Goal: Transaction & Acquisition: Book appointment/travel/reservation

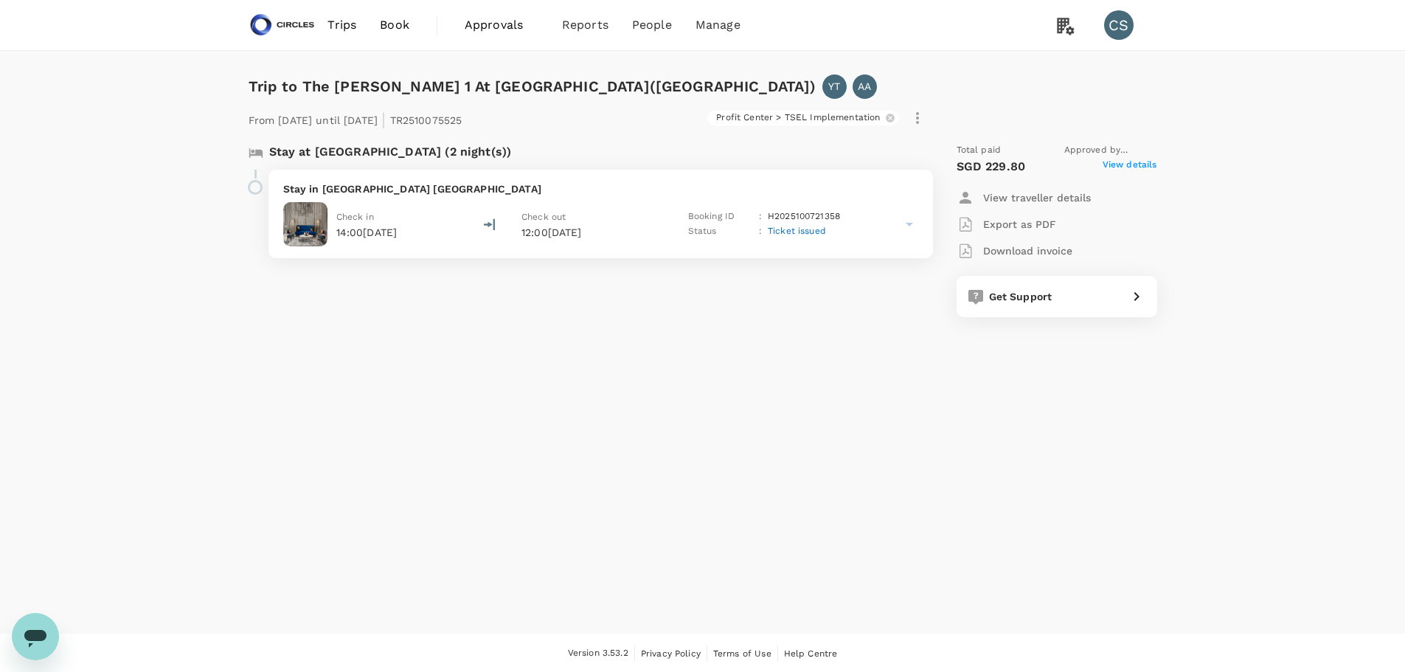
click at [344, 22] on span "Trips" at bounding box center [341, 25] width 29 height 18
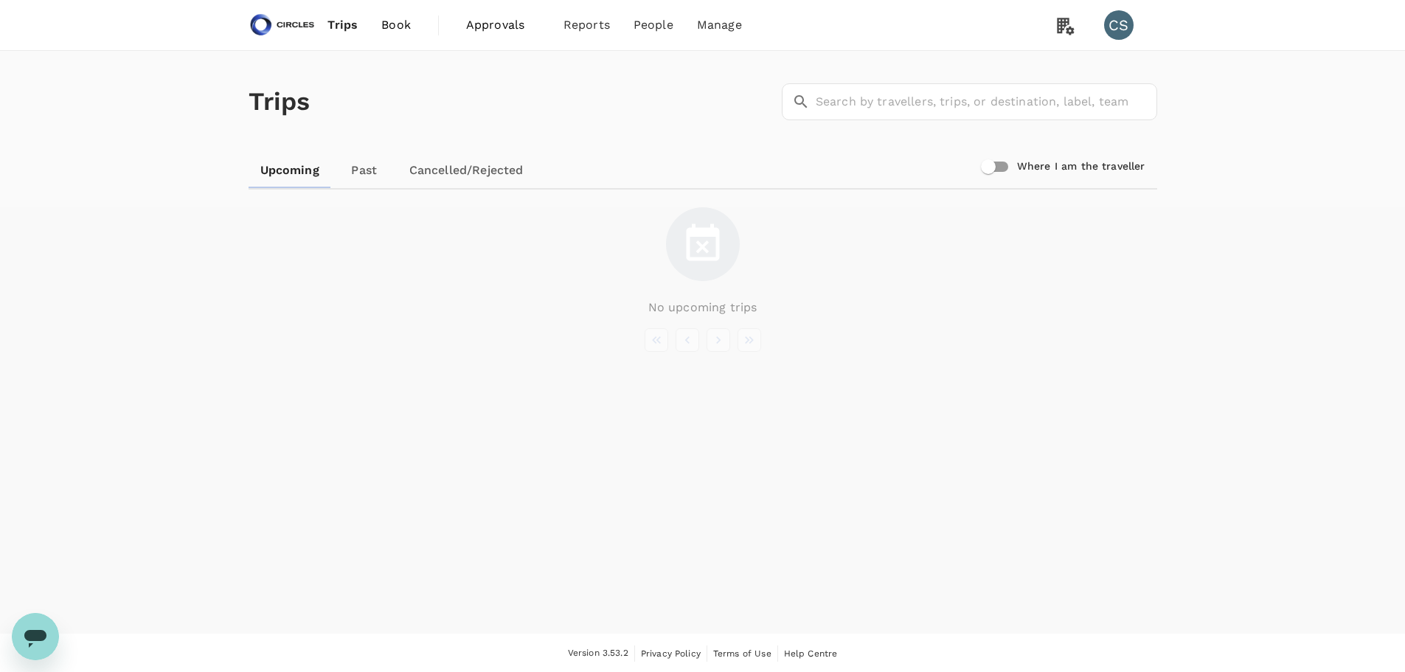
click at [406, 27] on span "Book" at bounding box center [395, 25] width 29 height 18
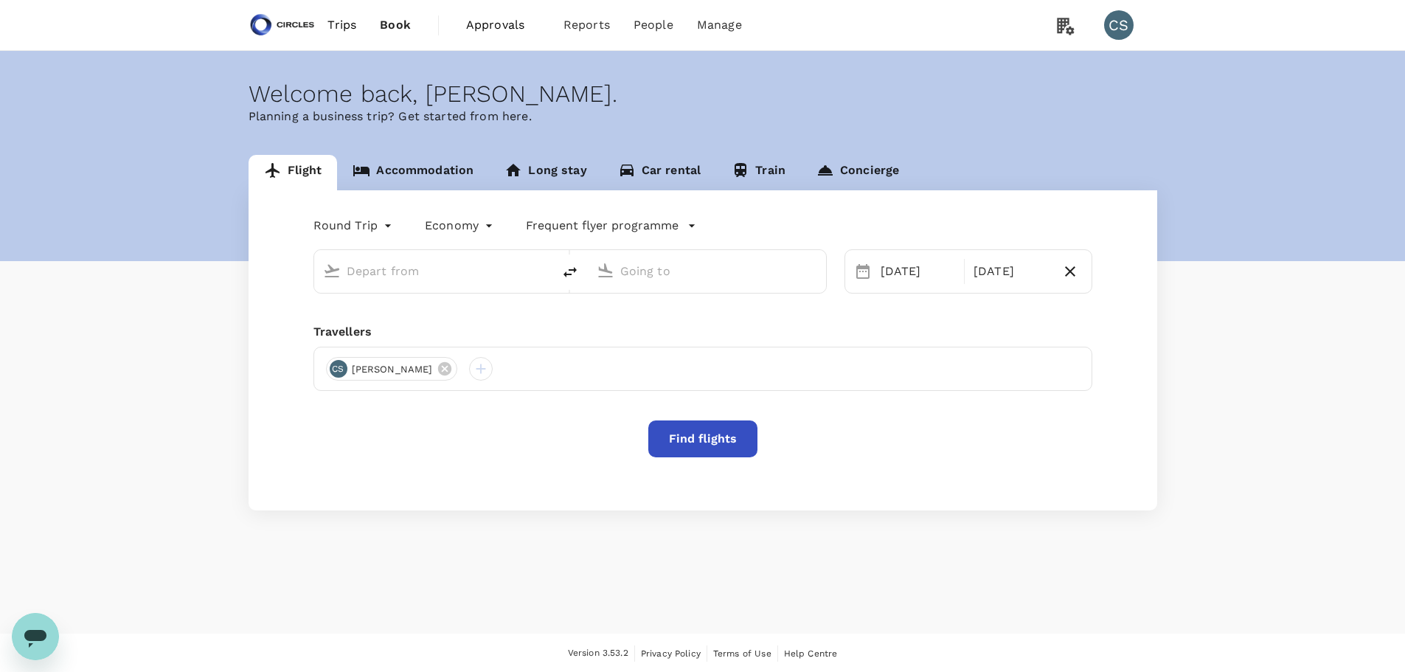
type input "[GEOGRAPHIC_DATA], [GEOGRAPHIC_DATA] (any)"
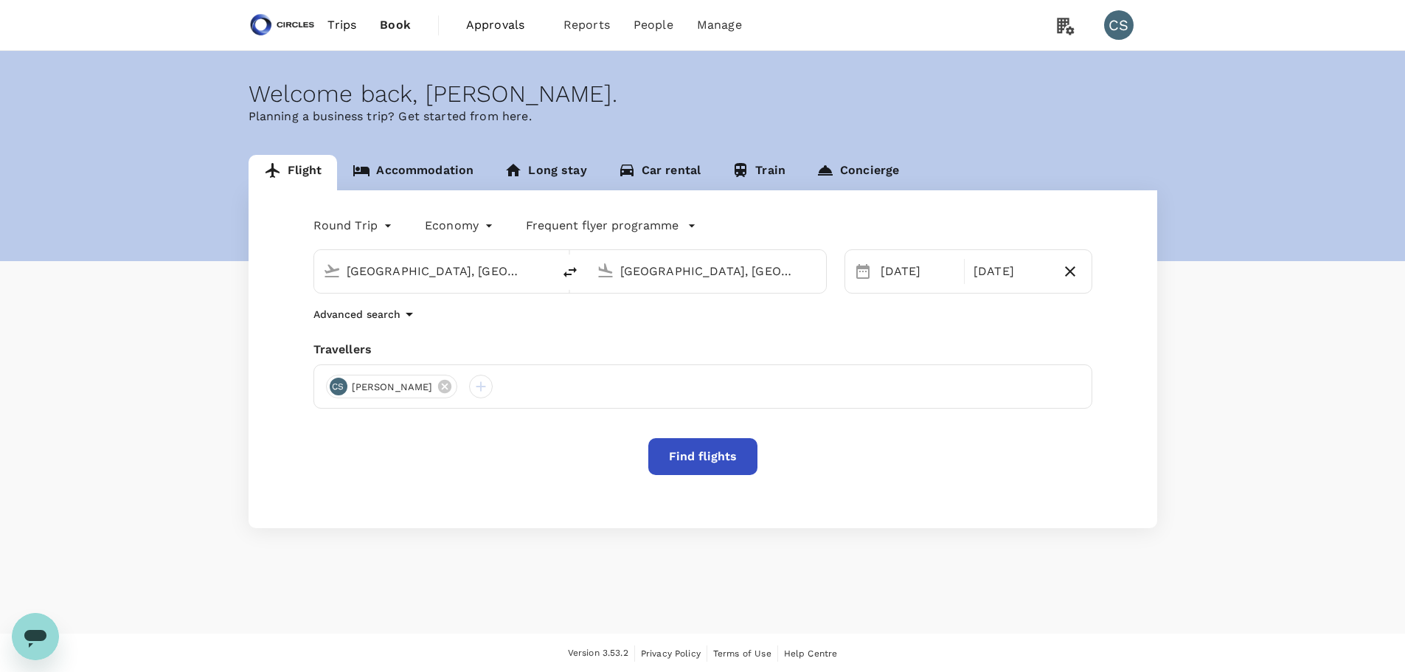
drag, startPoint x: 525, startPoint y: 273, endPoint x: 47, endPoint y: 246, distance: 478.5
click at [66, 254] on div "Flight Accommodation Long stay Car rental Train Concierge Round Trip roundtrip …" at bounding box center [702, 341] width 1405 height 373
click at [341, 299] on p "[GEOGRAPHIC_DATA], [GEOGRAPHIC_DATA]" at bounding box center [455, 300] width 295 height 15
type input "[GEOGRAPHIC_DATA], [GEOGRAPHIC_DATA] (any)"
drag, startPoint x: 807, startPoint y: 276, endPoint x: 571, endPoint y: 262, distance: 235.6
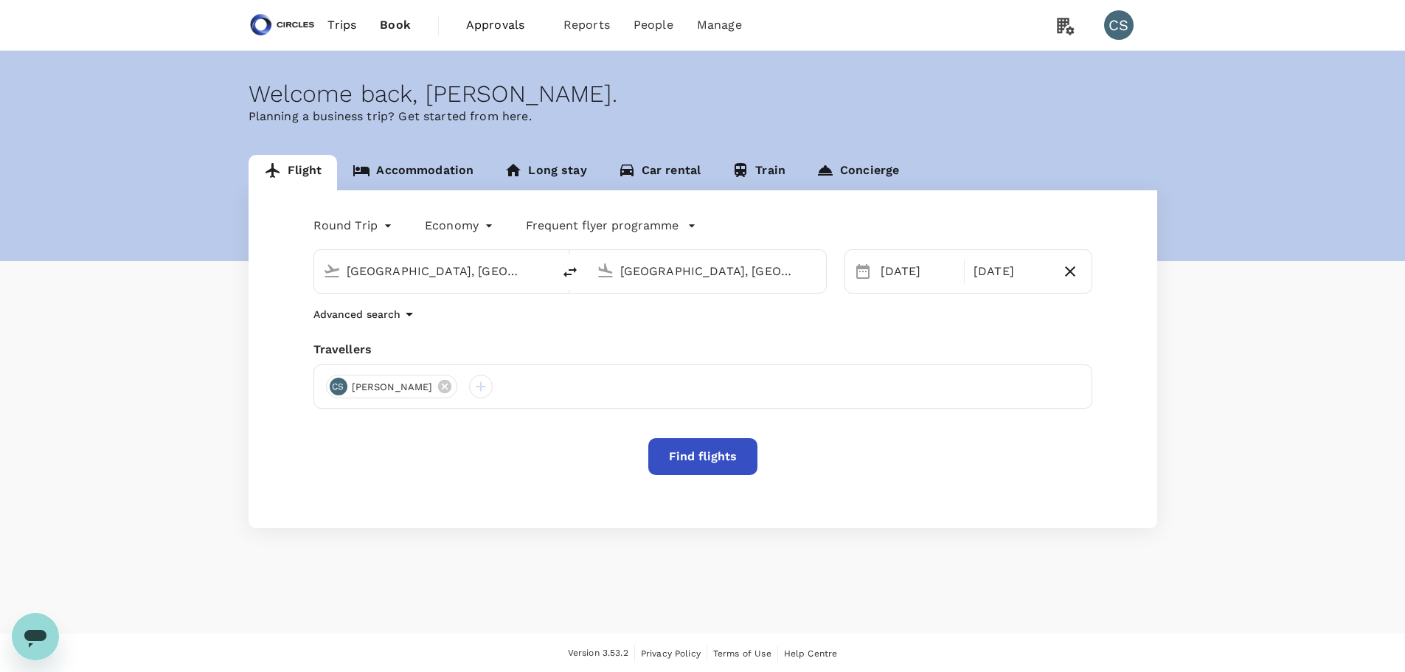
click at [571, 262] on div "[GEOGRAPHIC_DATA], [GEOGRAPHIC_DATA] (any) [GEOGRAPHIC_DATA], [GEOGRAPHIC_DATA]…" at bounding box center [569, 271] width 513 height 44
click at [617, 269] on div "[GEOGRAPHIC_DATA], [GEOGRAPHIC_DATA] (any)" at bounding box center [715, 268] width 203 height 29
click at [636, 306] on p "[GEOGRAPHIC_DATA], [GEOGRAPHIC_DATA]" at bounding box center [729, 300] width 295 height 15
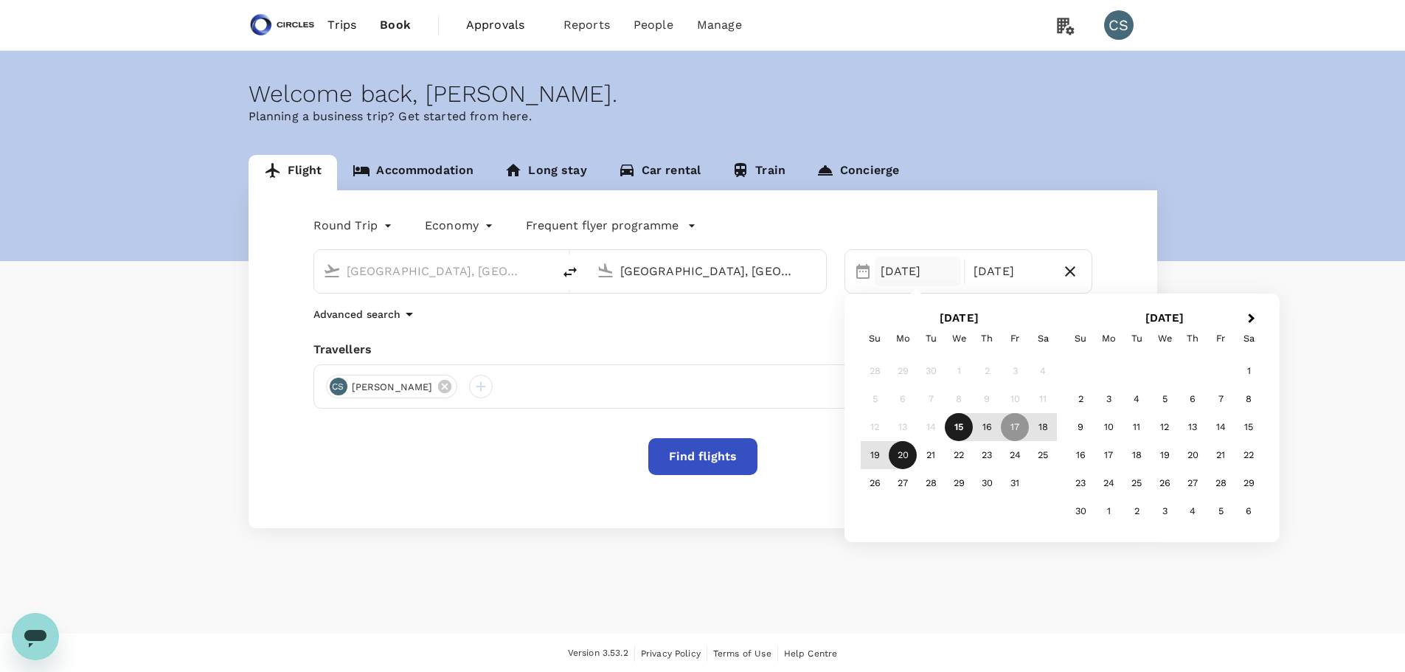
type input "[GEOGRAPHIC_DATA], [GEOGRAPHIC_DATA] (any)"
click at [901, 451] on div "20" at bounding box center [902, 455] width 28 height 28
click at [1011, 455] on div "24" at bounding box center [1015, 455] width 28 height 28
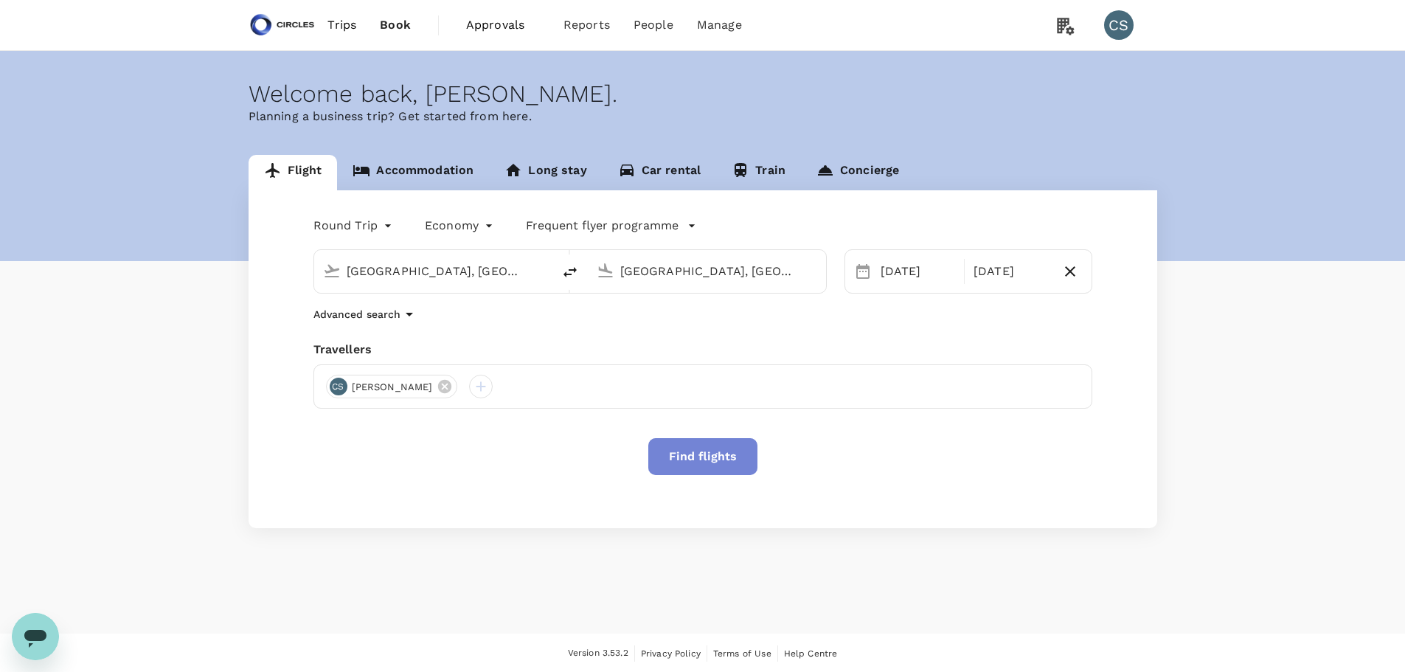
click at [719, 453] on button "Find flights" at bounding box center [702, 456] width 109 height 37
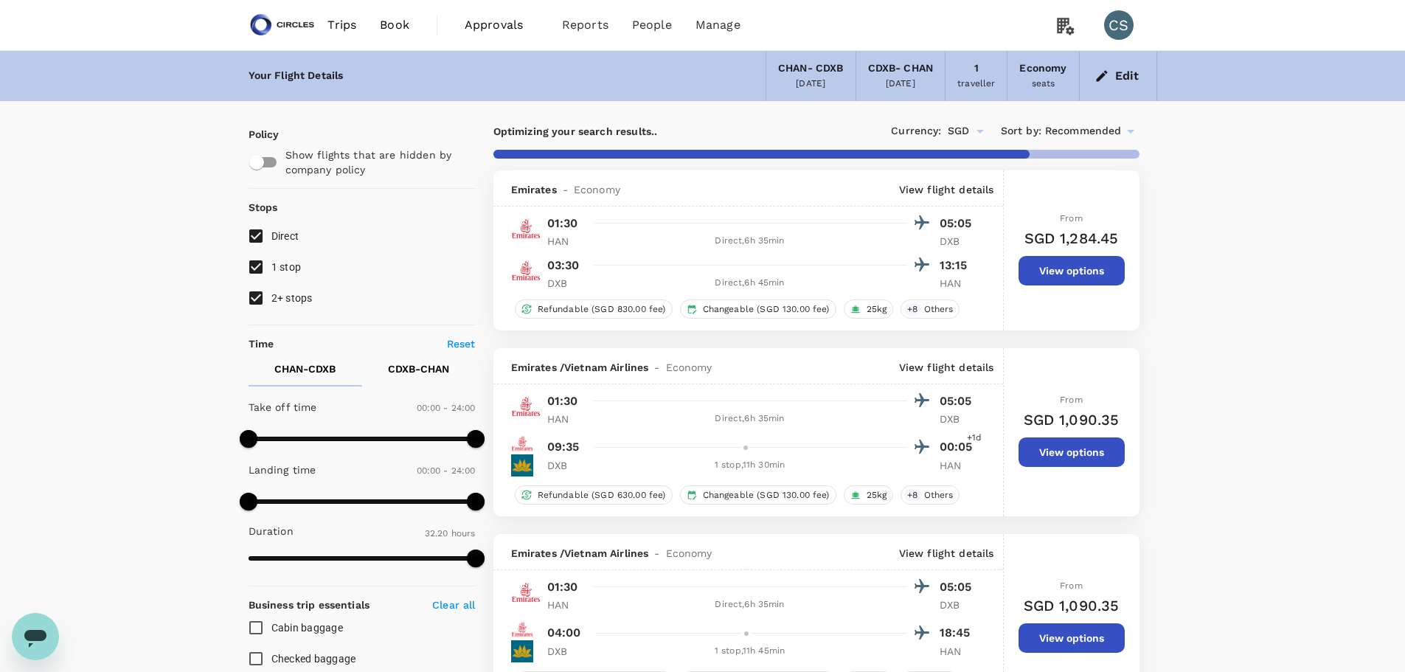
type input "2030"
click at [287, 295] on span "2+ stops" at bounding box center [291, 298] width 41 height 12
click at [271, 295] on input "2+ stops" at bounding box center [255, 297] width 31 height 31
checkbox input "false"
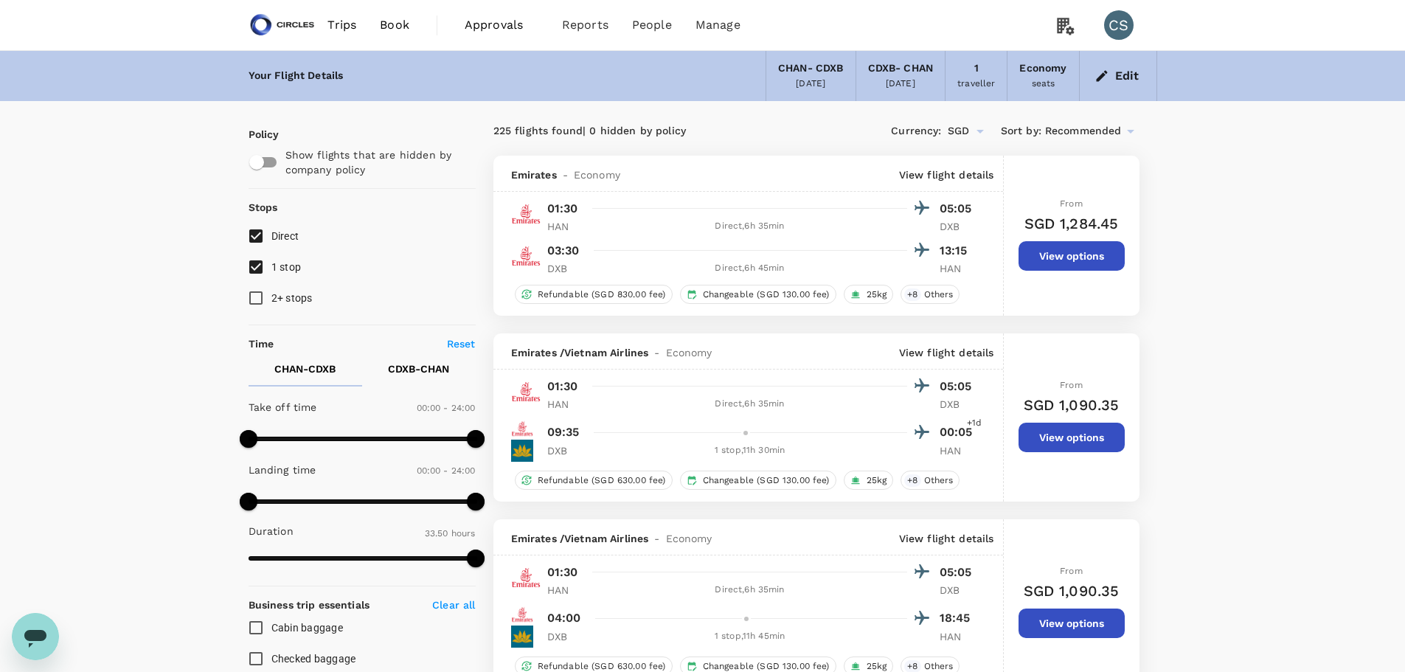
scroll to position [74, 0]
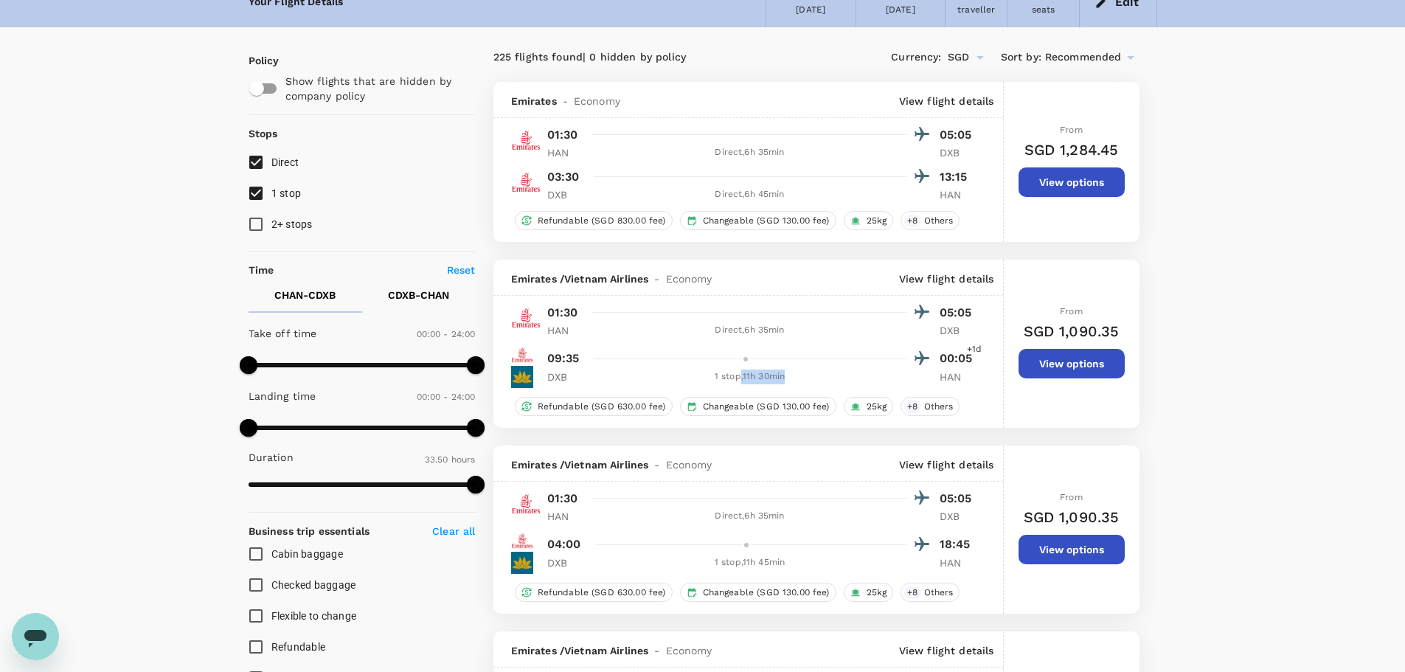
drag, startPoint x: 735, startPoint y: 378, endPoint x: 808, endPoint y: 380, distance: 73.0
click at [808, 380] on div "1 stop , 11h 30min" at bounding box center [750, 376] width 314 height 15
click at [282, 191] on span "1 stop" at bounding box center [286, 193] width 30 height 12
click at [271, 191] on input "1 stop" at bounding box center [255, 193] width 31 height 31
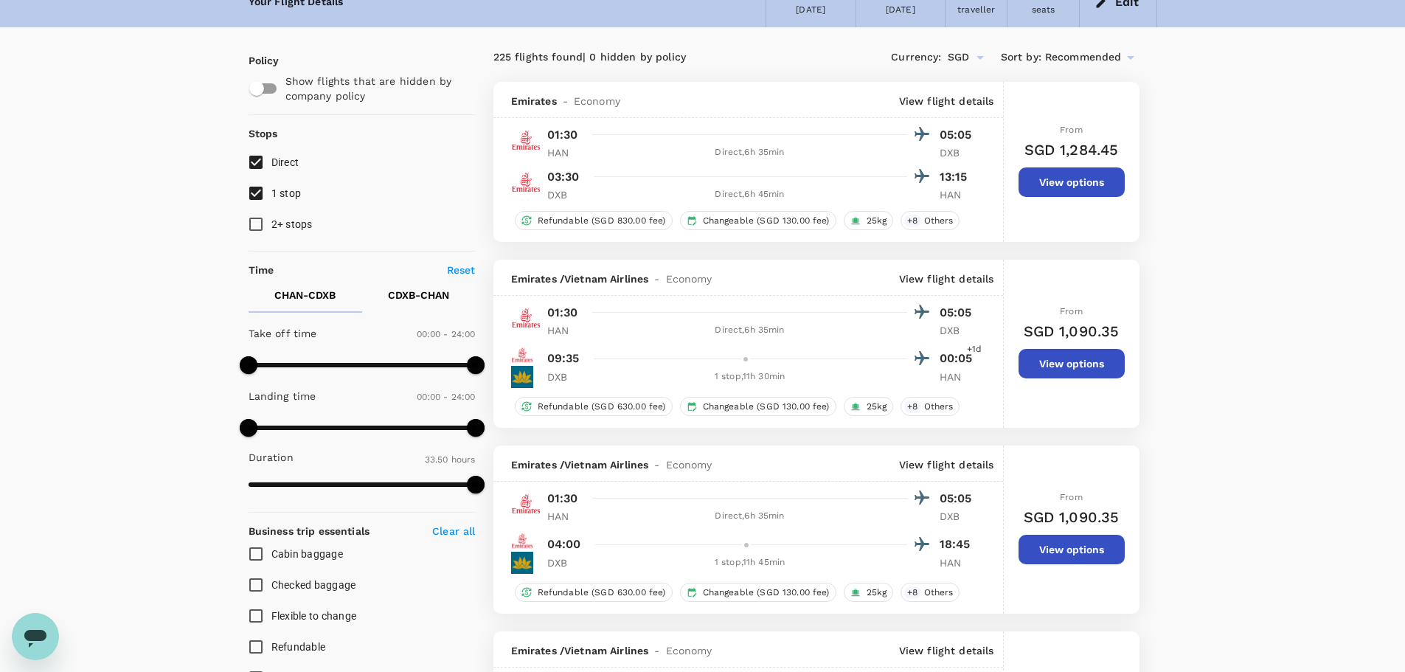
checkbox input "false"
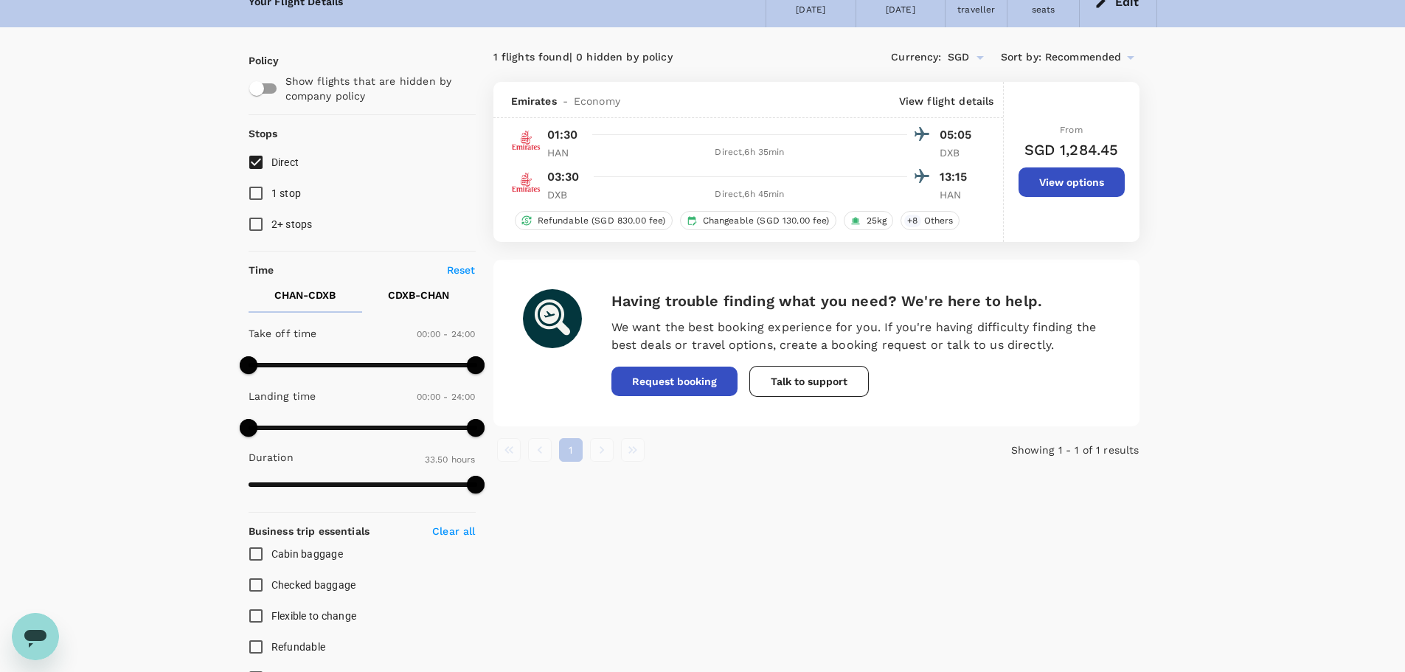
click at [1280, 255] on div "Your Flight Details CHAN - CDXB [DATE] CDXB - CHAN [DATE] 1 traveller Economy s…" at bounding box center [702, 648] width 1405 height 1343
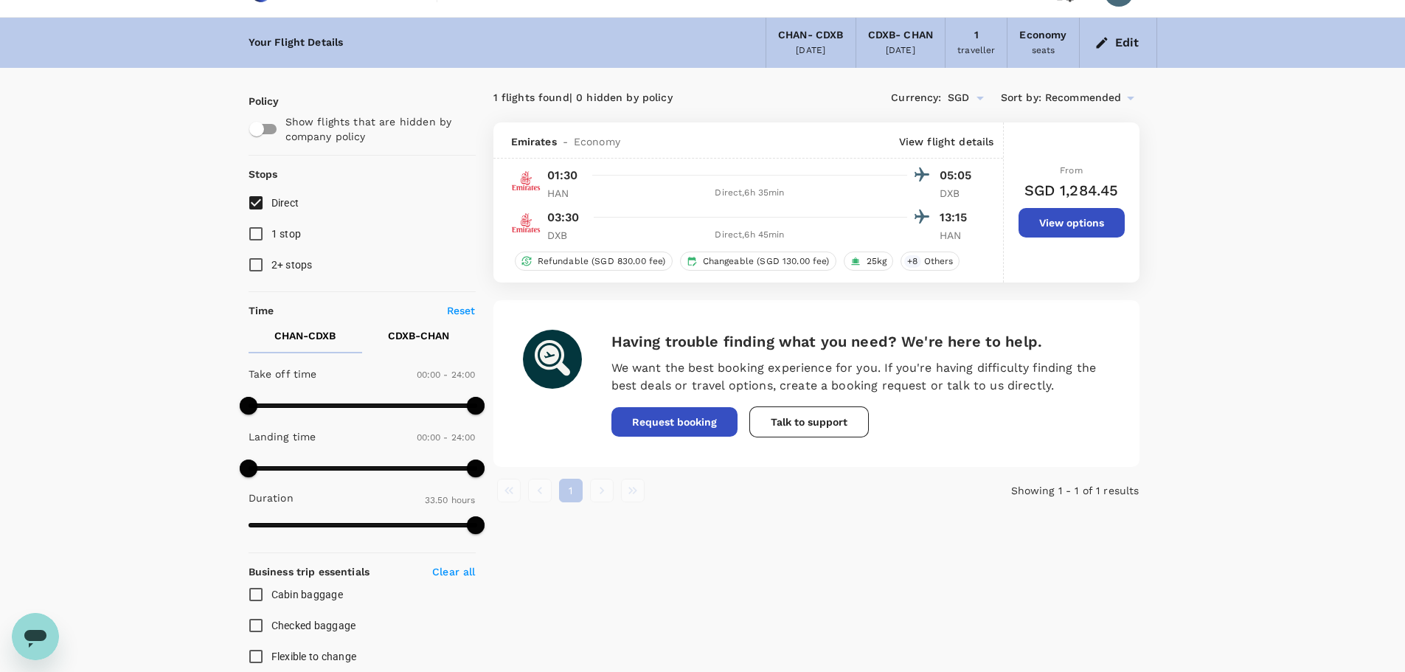
scroll to position [0, 0]
